Goal: Information Seeking & Learning: Learn about a topic

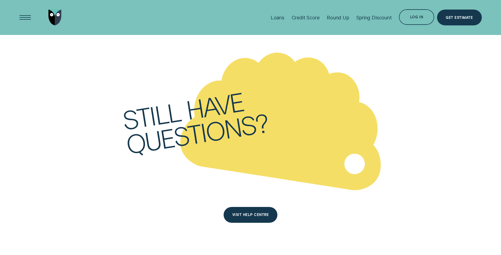
scroll to position [1848, 0]
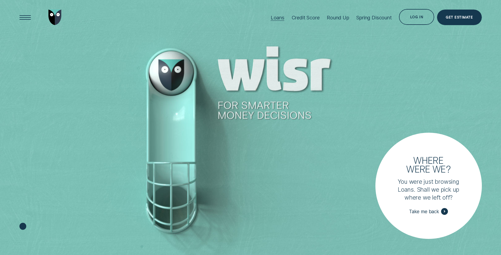
click at [282, 17] on div "Loans" at bounding box center [277, 17] width 14 height 6
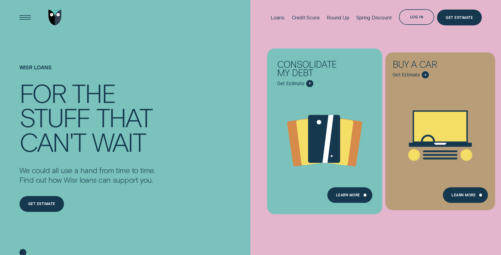
click at [313, 77] on div "Consolidate my debt" at bounding box center [312, 70] width 70 height 20
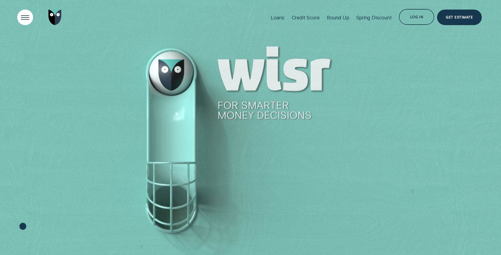
click at [31, 19] on div "Open Menu" at bounding box center [25, 17] width 22 height 22
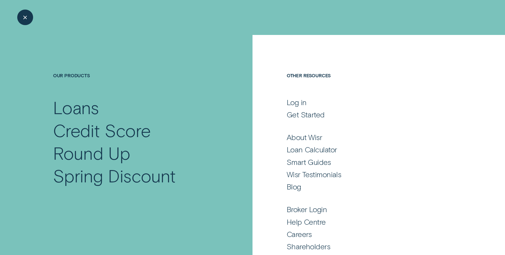
scroll to position [19, 0]
